Goal: Task Accomplishment & Management: Manage account settings

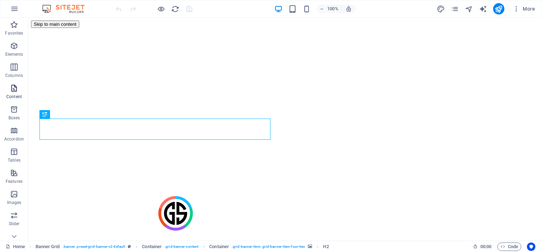
scroll to position [96, 0]
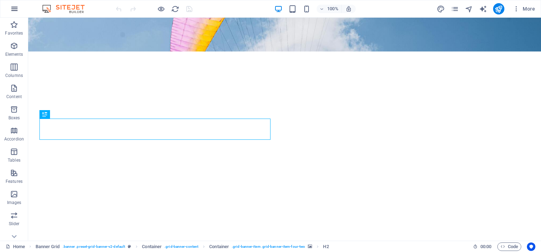
click at [17, 9] on icon "button" at bounding box center [14, 9] width 8 height 8
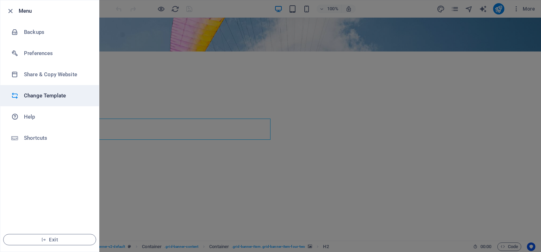
click at [63, 98] on h6 "Change Template" at bounding box center [56, 95] width 65 height 8
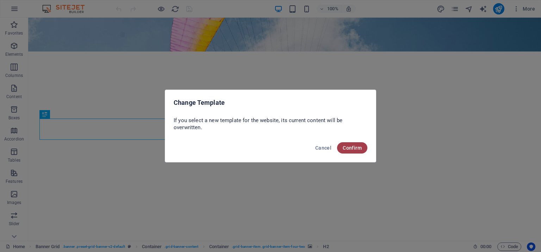
click at [354, 146] on span "Confirm" at bounding box center [352, 148] width 19 height 6
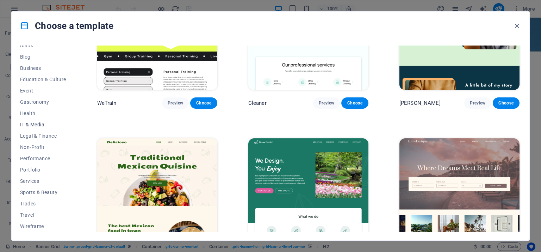
click at [33, 123] on span "IT & Media" at bounding box center [43, 125] width 46 height 6
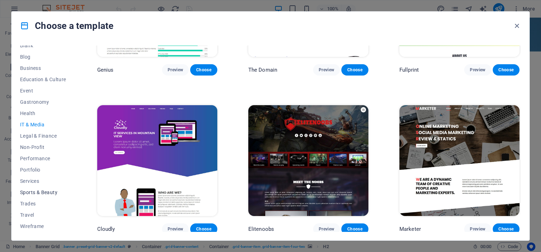
click at [39, 191] on span "Sports & Beauty" at bounding box center [43, 192] width 46 height 6
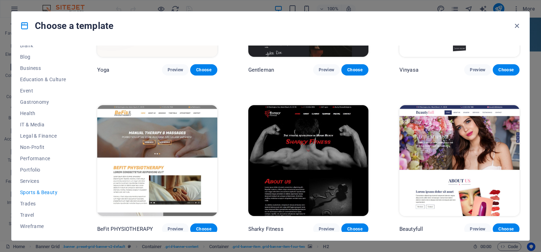
scroll to position [578, 0]
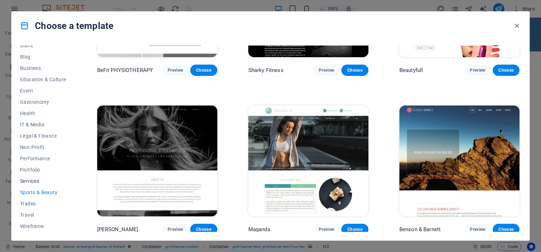
click at [35, 182] on span "Services" at bounding box center [43, 181] width 46 height 6
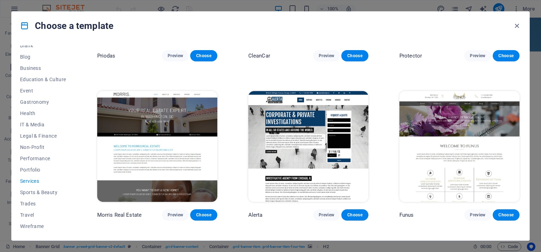
scroll to position [577, 0]
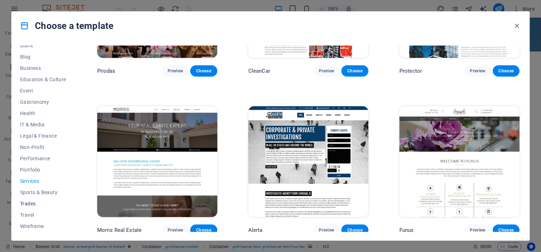
click at [32, 204] on span "Trades" at bounding box center [43, 204] width 46 height 6
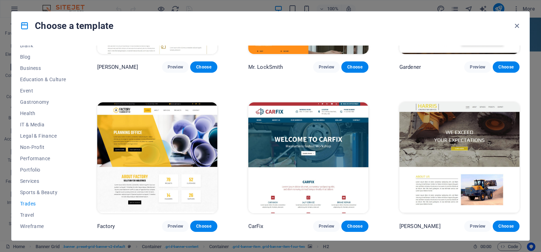
scroll to position [0, 0]
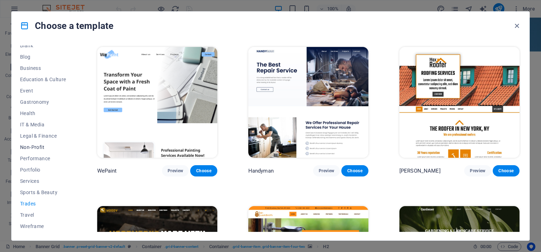
click at [37, 147] on span "Non-Profit" at bounding box center [43, 147] width 46 height 6
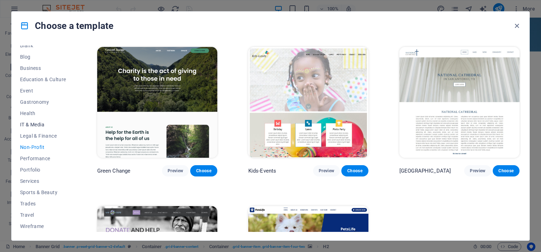
click at [30, 122] on span "IT & Media" at bounding box center [43, 125] width 46 height 6
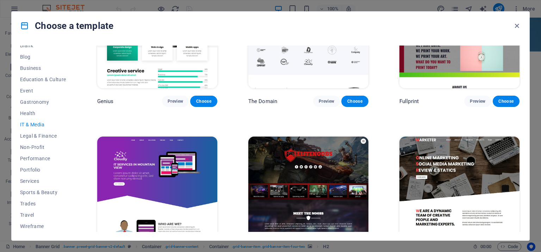
scroll to position [419, 0]
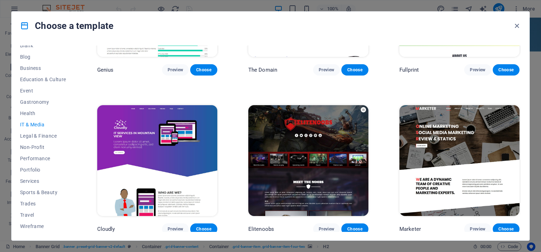
click at [440, 132] on img at bounding box center [460, 160] width 120 height 111
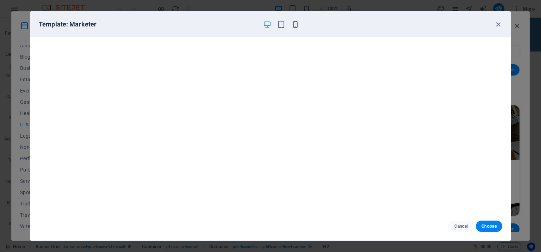
scroll to position [2, 0]
click at [460, 227] on span "Cancel" at bounding box center [461, 226] width 15 height 6
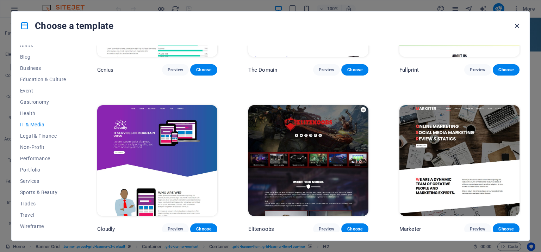
click at [514, 28] on icon "button" at bounding box center [517, 26] width 8 height 8
